Goal: Task Accomplishment & Management: Complete application form

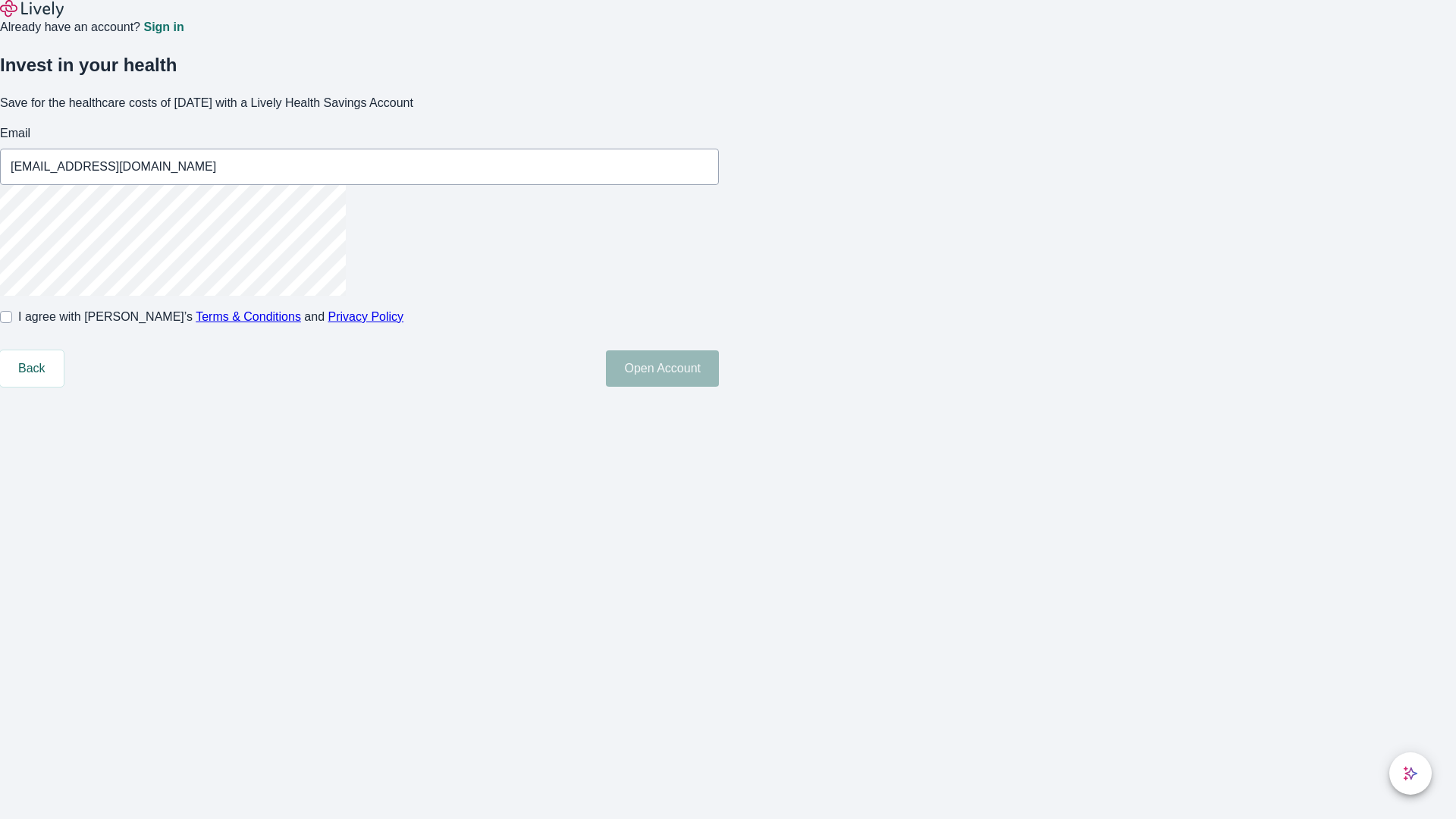
click at [12, 323] on input "I agree with Lively’s Terms & Conditions and Privacy Policy" at bounding box center [6, 317] width 12 height 12
checkbox input "true"
click at [719, 386] on button "Open Account" at bounding box center [663, 369] width 113 height 37
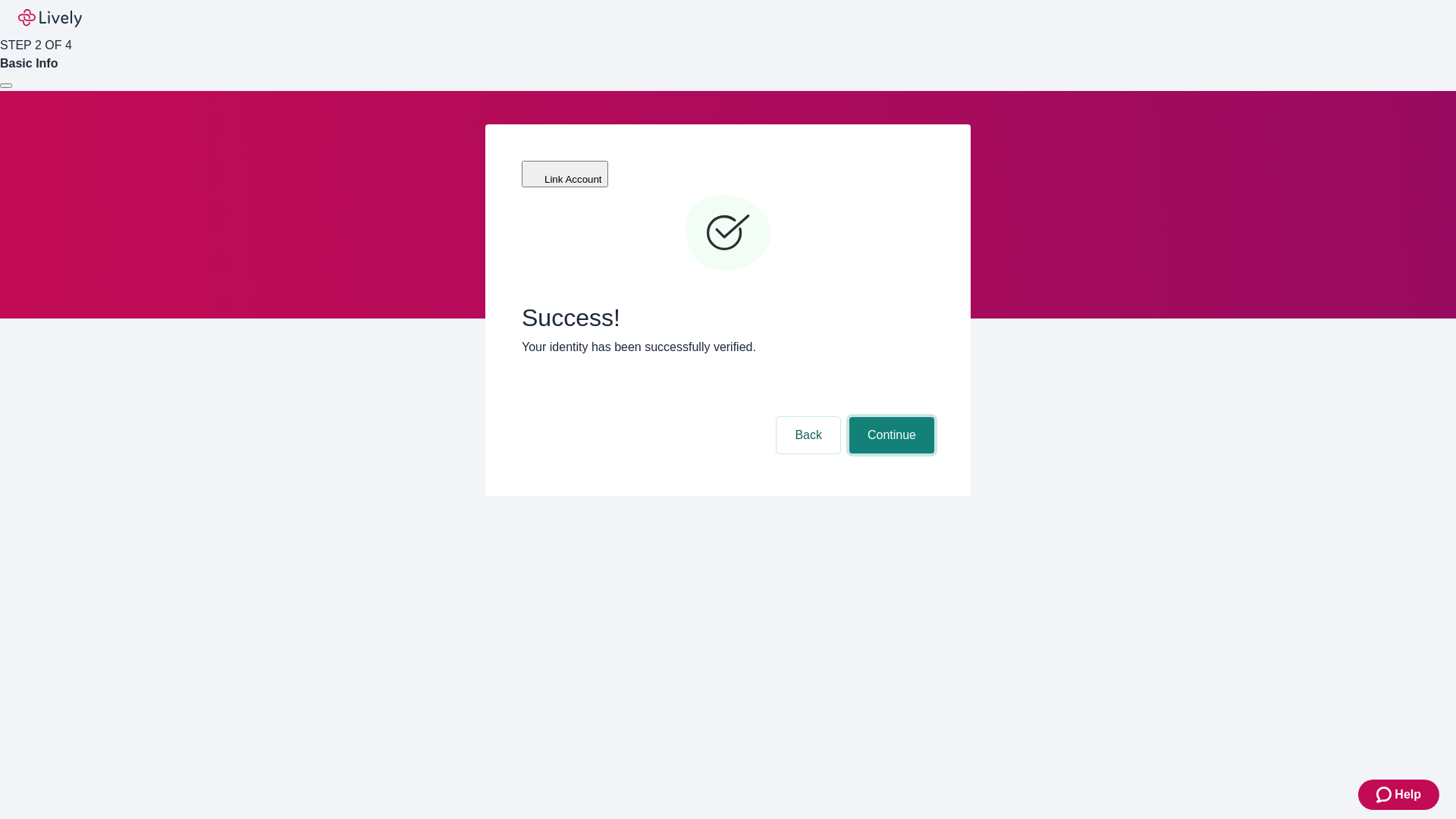
click at [889, 417] on button "Continue" at bounding box center [892, 436] width 85 height 37
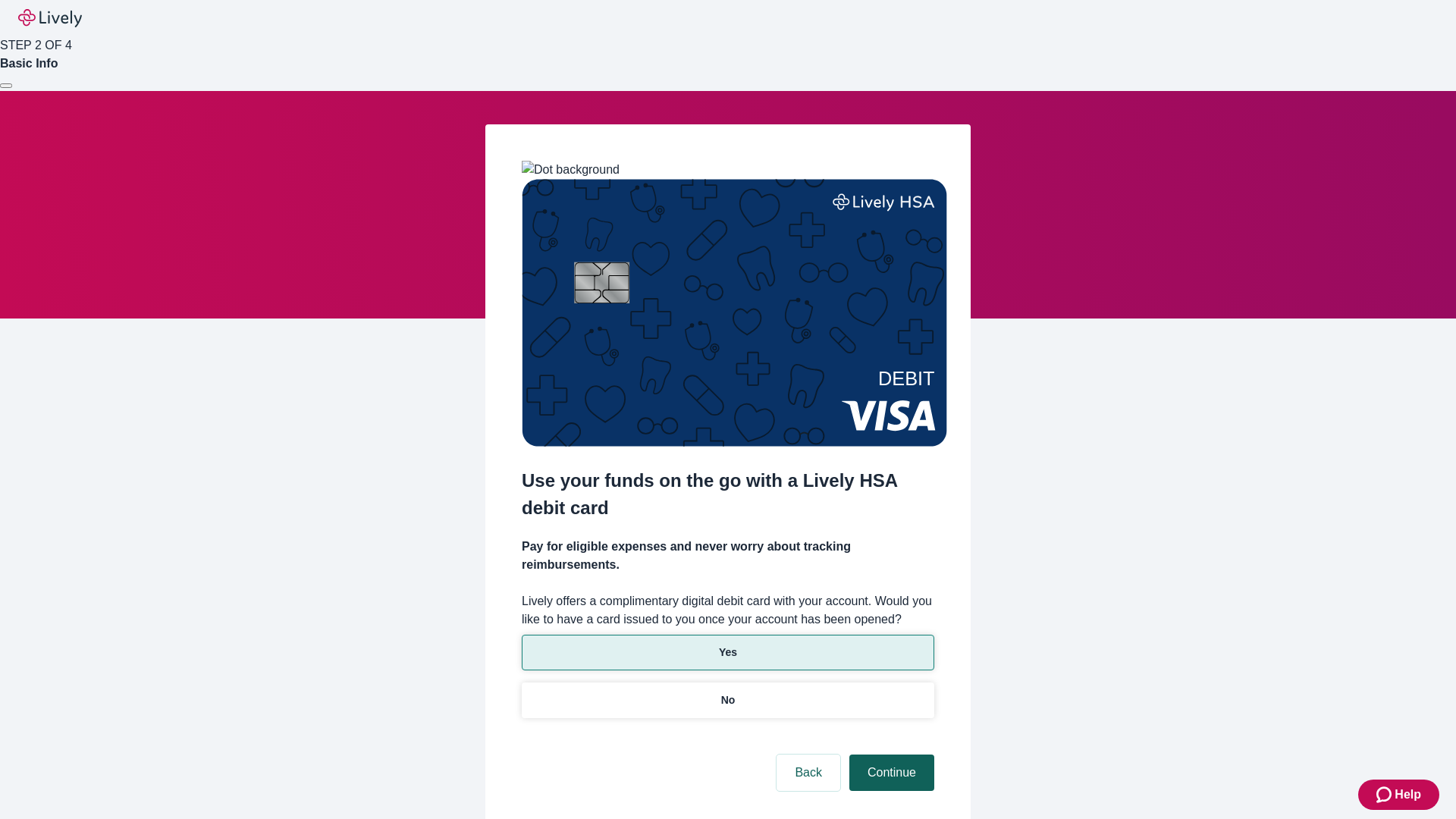
click at [728, 644] on p "Yes" at bounding box center [728, 652] width 18 height 16
click at [889, 755] on button "Continue" at bounding box center [892, 773] width 85 height 37
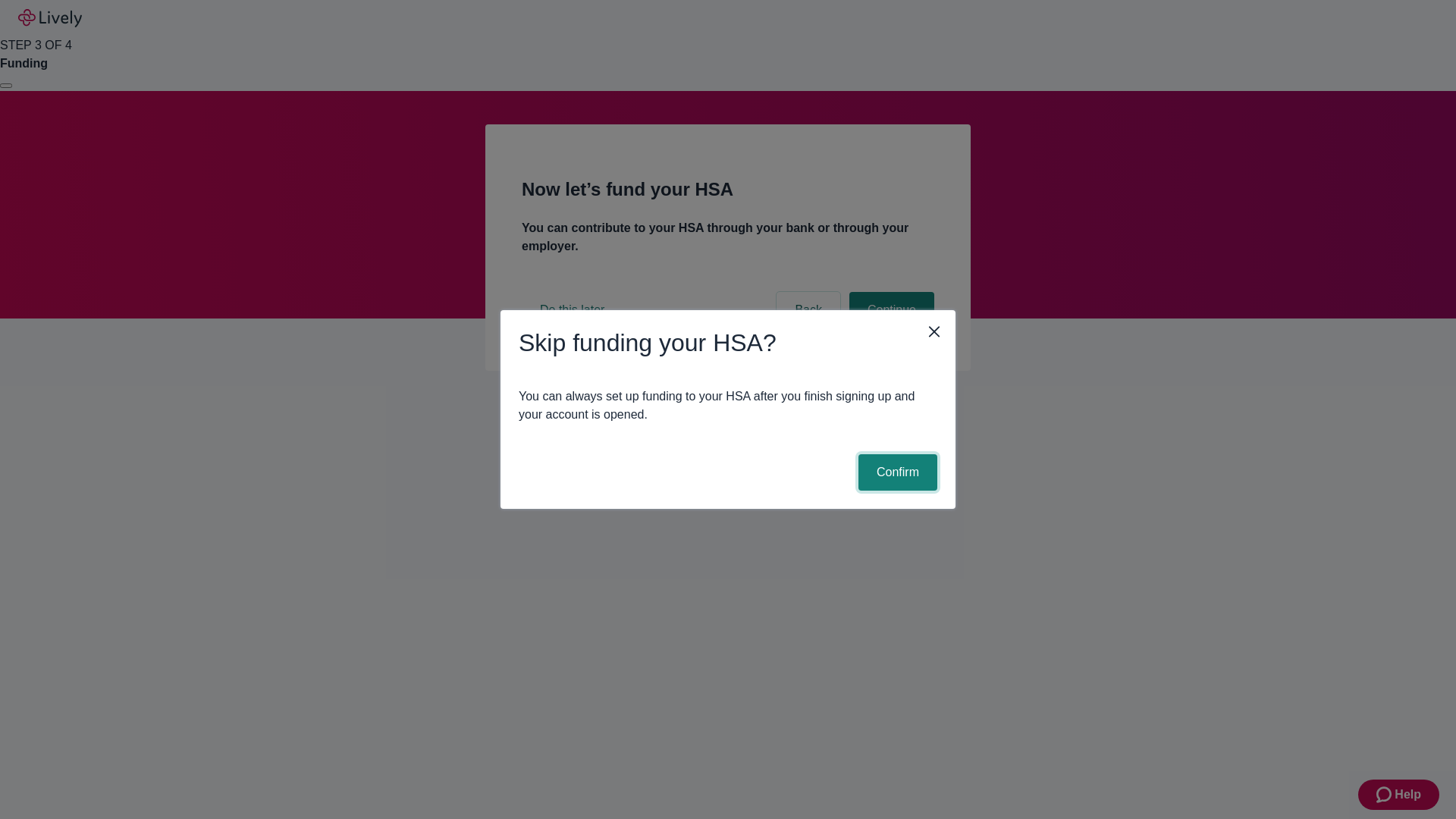
click at [896, 473] on button "Confirm" at bounding box center [897, 473] width 79 height 37
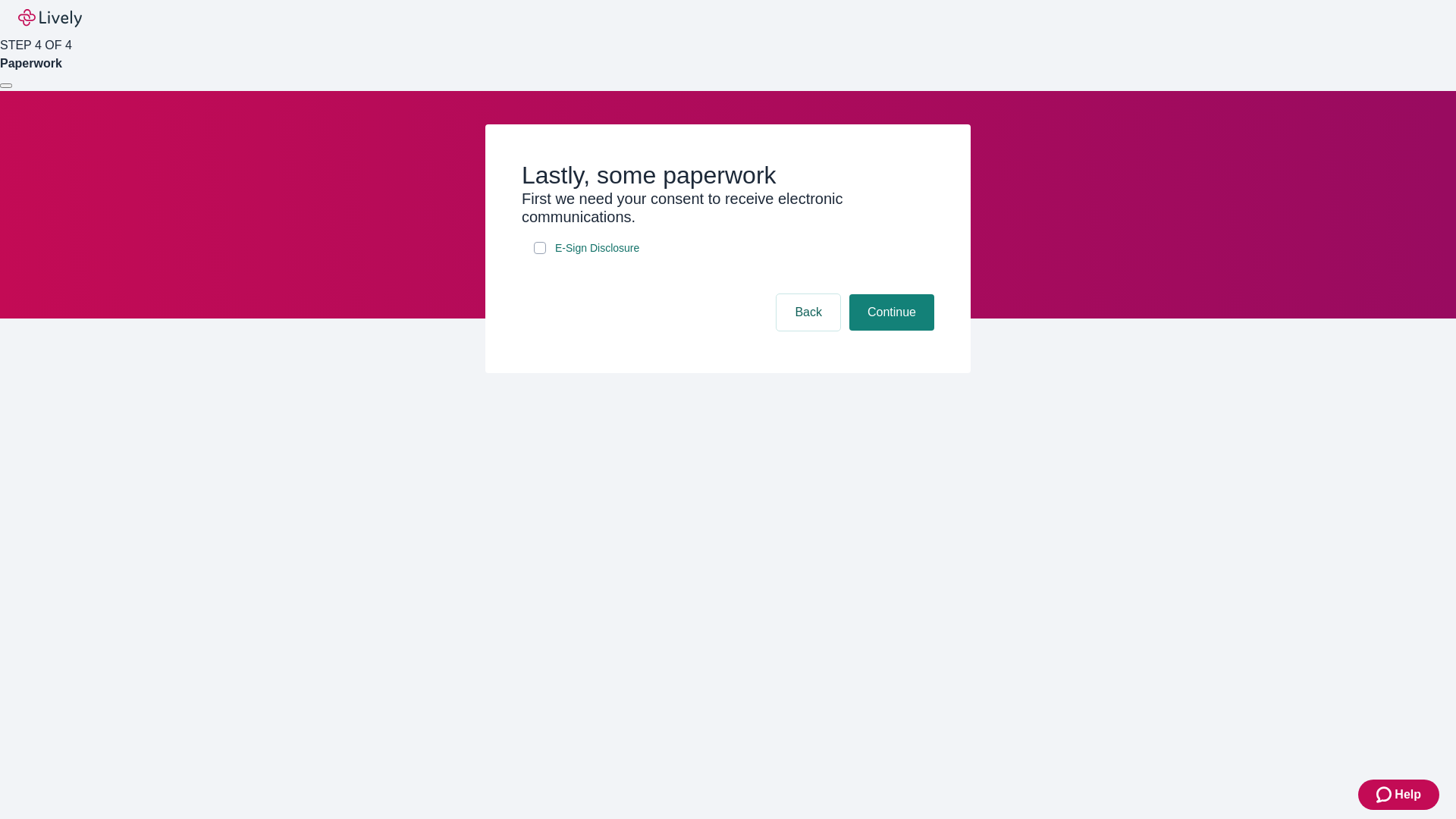
click at [540, 254] on input "E-Sign Disclosure" at bounding box center [540, 248] width 12 height 12
checkbox input "true"
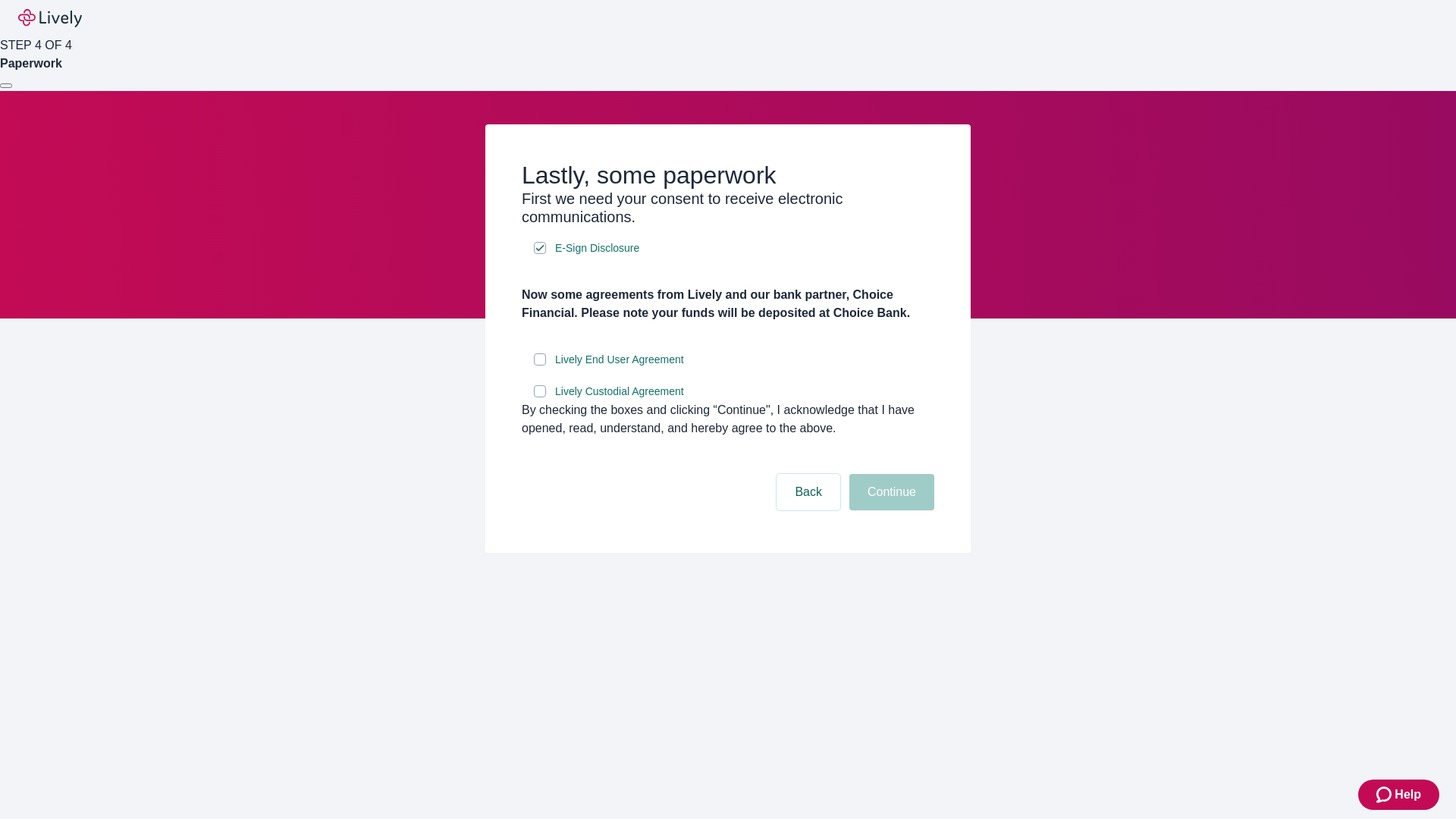
click at [540, 366] on input "Lively End User Agreement" at bounding box center [540, 359] width 12 height 12
checkbox input "true"
click at [540, 398] on input "Lively Custodial Agreement" at bounding box center [540, 391] width 12 height 12
checkbox input "true"
click at [889, 510] on button "Continue" at bounding box center [892, 492] width 85 height 37
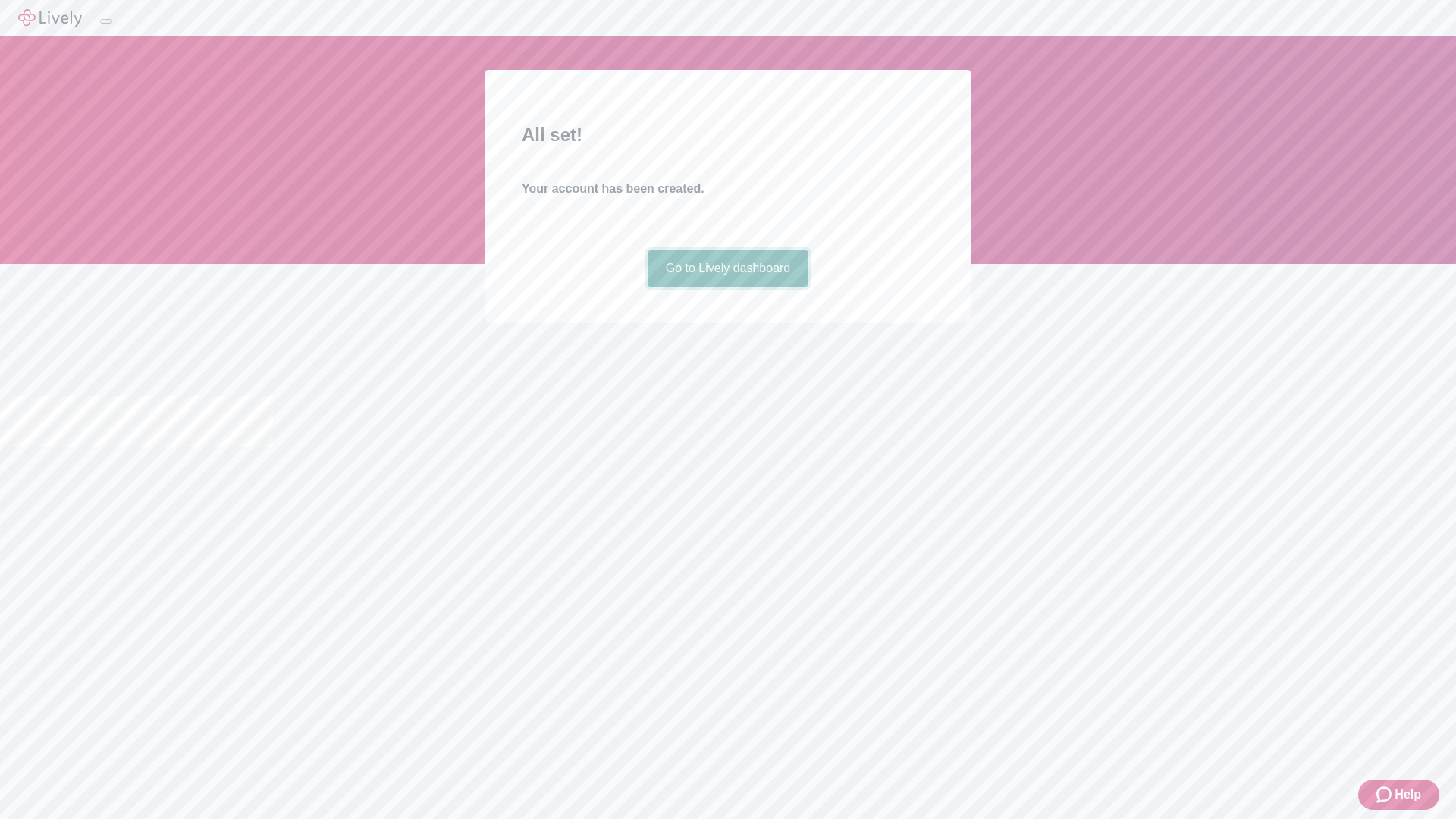
click at [728, 286] on link "Go to Lively dashboard" at bounding box center [728, 268] width 162 height 37
